Goal: Transaction & Acquisition: Subscribe to service/newsletter

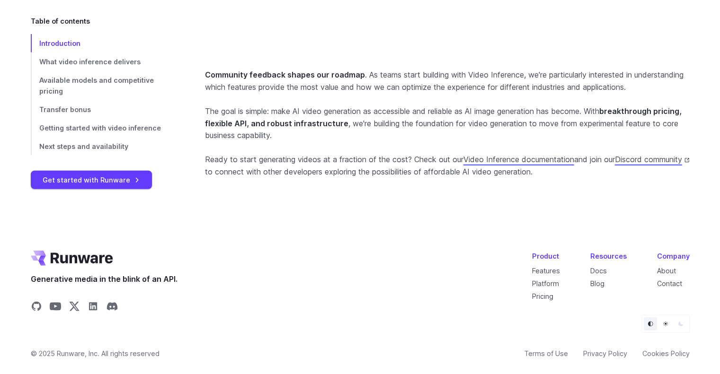
scroll to position [2850, 0]
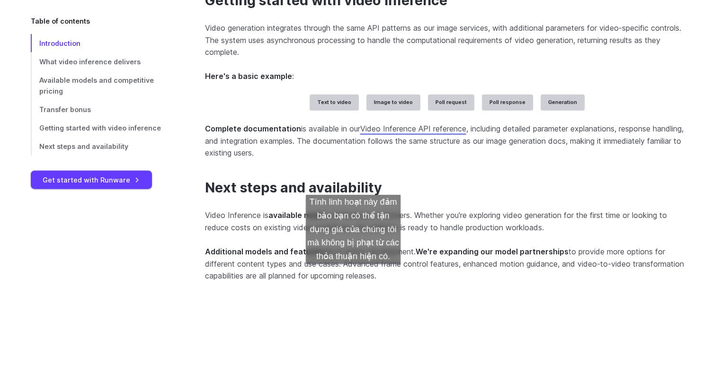
scroll to position [2233, 0]
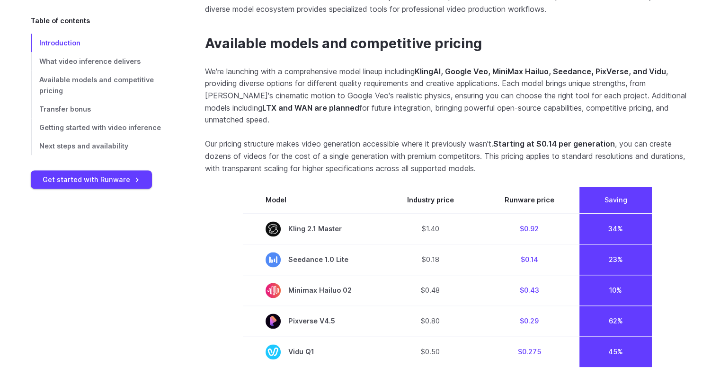
scroll to position [1321, 0]
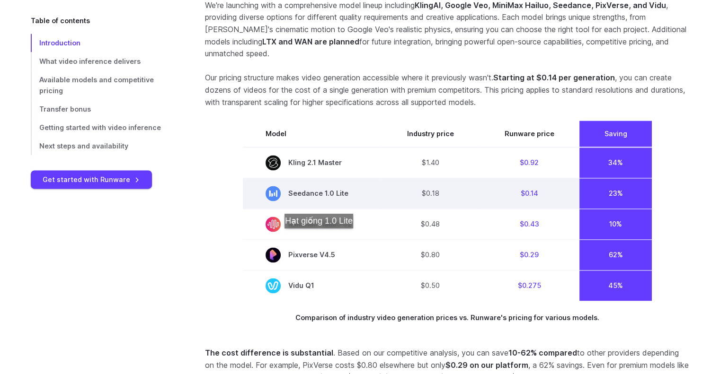
click at [322, 201] on span "Seedance 1.0 Lite" at bounding box center [312, 193] width 94 height 15
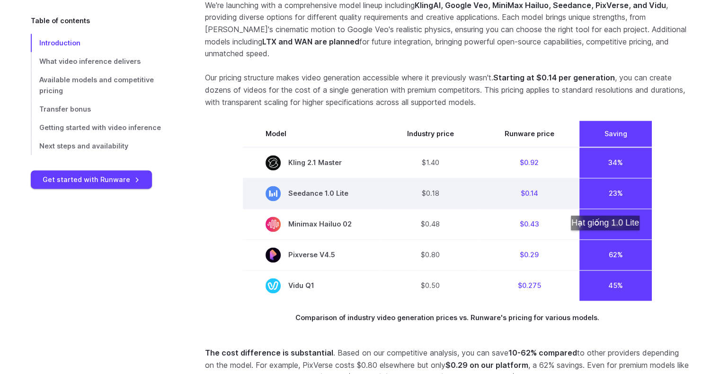
click at [608, 209] on td "23%" at bounding box center [615, 193] width 72 height 31
click at [269, 197] on icon at bounding box center [273, 193] width 8 height 7
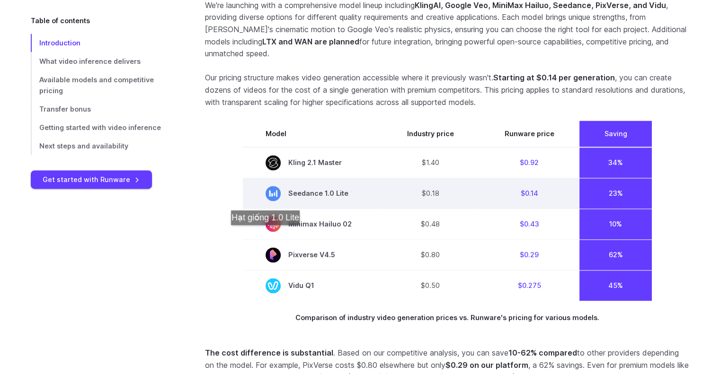
click at [269, 197] on icon at bounding box center [273, 193] width 8 height 7
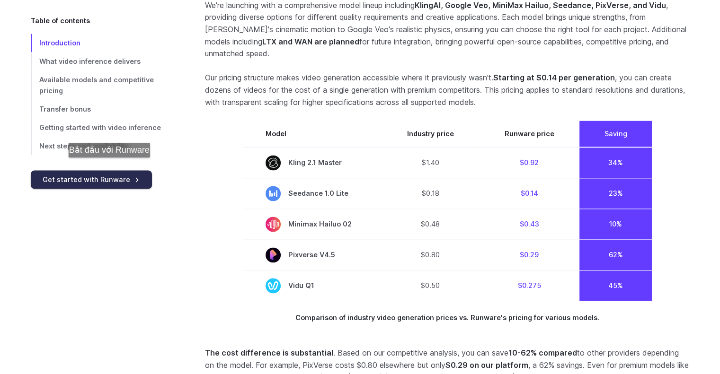
click at [112, 170] on link "Get started with Runware" at bounding box center [91, 179] width 121 height 18
